Goal: Information Seeking & Learning: Learn about a topic

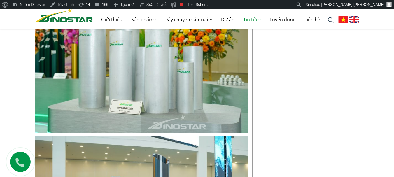
click at [354, 19] on img at bounding box center [355, 20] width 10 height 8
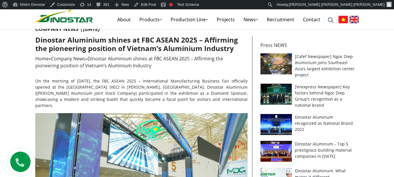
scroll to position [117, 0]
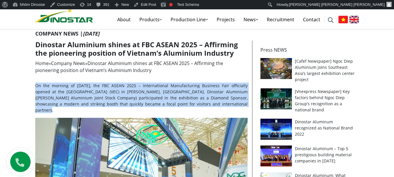
drag, startPoint x: 36, startPoint y: 85, endPoint x: 219, endPoint y: 106, distance: 184.7
click at [219, 106] on p "On the morning of September 18, 2025, the FBC ASEAN 2025 – International Manufa…" at bounding box center [141, 98] width 212 height 31
copy p "On the morning of September 18, 2025, the FBC ASEAN 2025 – International Manufa…"
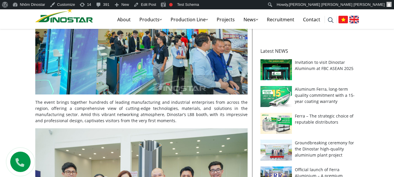
scroll to position [292, 0]
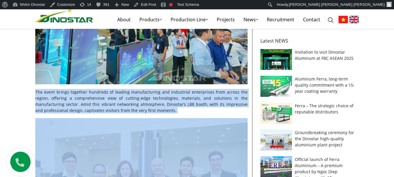
drag, startPoint x: 35, startPoint y: 85, endPoint x: 195, endPoint y: 111, distance: 162.2
copy div "The event brings together hundreds of leading manufacturing and industrial ente…"
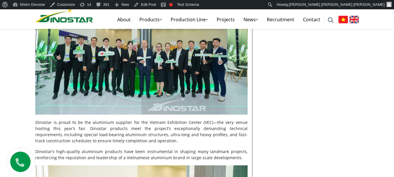
scroll to position [613, 0]
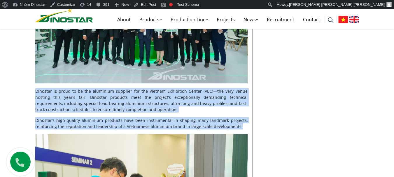
drag, startPoint x: 36, startPoint y: 85, endPoint x: 241, endPoint y: 119, distance: 208.2
copy div "Dinostar is proud to be the aluminium supplier for the Vietnam Exhibition Cente…"
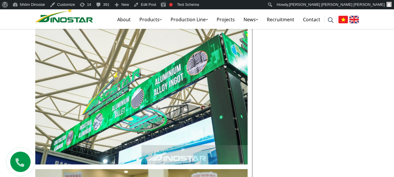
scroll to position [1079, 0]
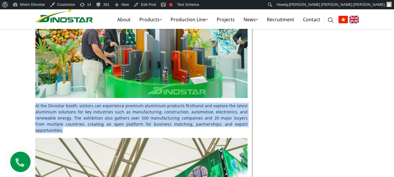
drag, startPoint x: 32, startPoint y: 98, endPoint x: 246, endPoint y: 119, distance: 214.8
copy p "At the Dinostar booth, visitors can experience premium aluminium products first…"
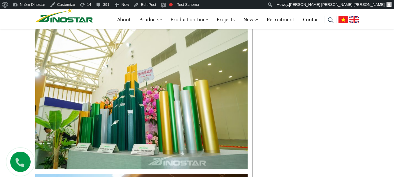
scroll to position [1575, 0]
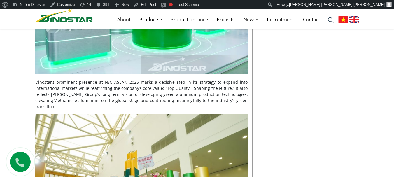
click at [194, 81] on p "Dinostar’s prominent presence at FBC ASEAN 2025 marks a decisive step in its st…" at bounding box center [141, 94] width 212 height 31
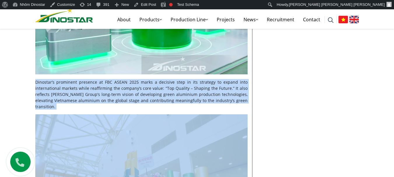
click at [194, 81] on p "Dinostar’s prominent presence at FBC ASEAN 2025 marks a decisive step in its st…" at bounding box center [141, 94] width 212 height 31
copy div "Dinostar’s prominent presence at FBC ASEAN 2025 marks a decisive step in its st…"
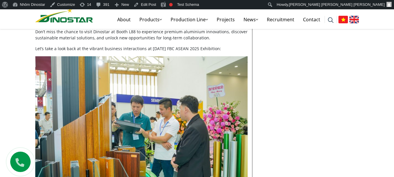
scroll to position [1896, 0]
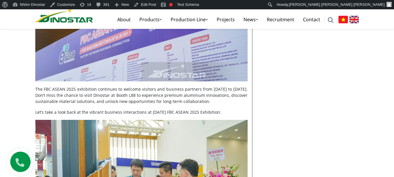
drag, startPoint x: 223, startPoint y: 95, endPoint x: 36, endPoint y: 70, distance: 188.4
copy div "The FBC ASEAN 2025 exhibition continues to welcome visitors and business partne…"
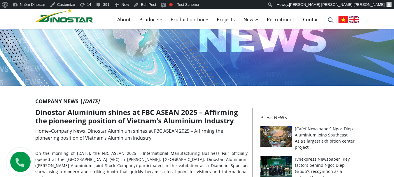
scroll to position [49, 0]
click at [129, 161] on p "On the morning of September 18, 2025, the FBC ASEAN 2025 – International Manufa…" at bounding box center [141, 166] width 212 height 31
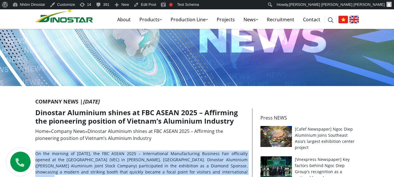
click at [129, 161] on p "On the morning of September 18, 2025, the FBC ASEAN 2025 – International Manufa…" at bounding box center [141, 166] width 212 height 31
copy div "On the morning of September 18, 2025, the FBC ASEAN 2025 – International Manufa…"
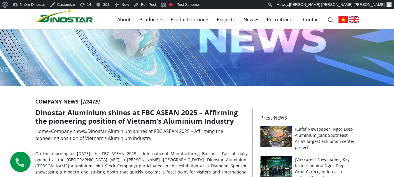
click at [108, 118] on h1 "Dinostar Aluminium shines at FBC ASEAN 2025 – Affirming the pioneering position…" at bounding box center [141, 117] width 212 height 17
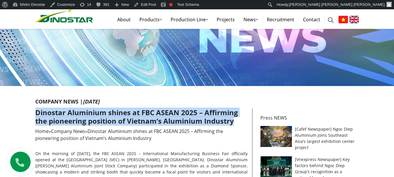
click at [108, 118] on h1 "Dinostar Aluminium shines at FBC ASEAN 2025 – Affirming the pioneering position…" at bounding box center [141, 117] width 212 height 17
copy article "Dinostar Aluminium shines at FBC ASEAN 2025 – Affirming the pioneering position…"
